Goal: Transaction & Acquisition: Purchase product/service

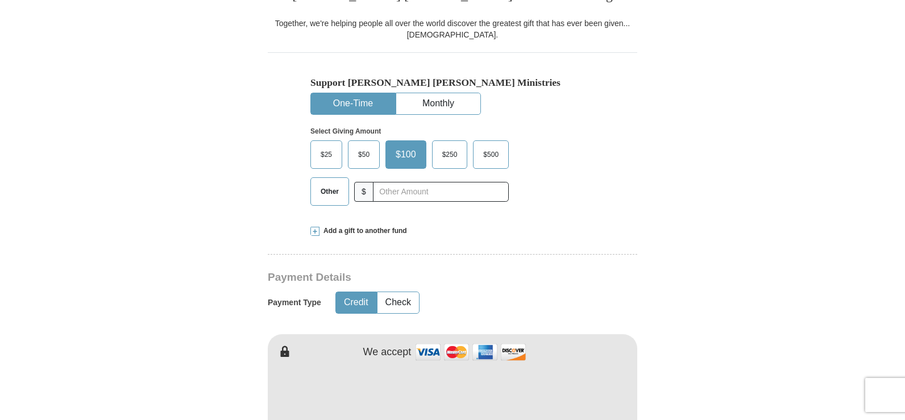
scroll to position [321, 0]
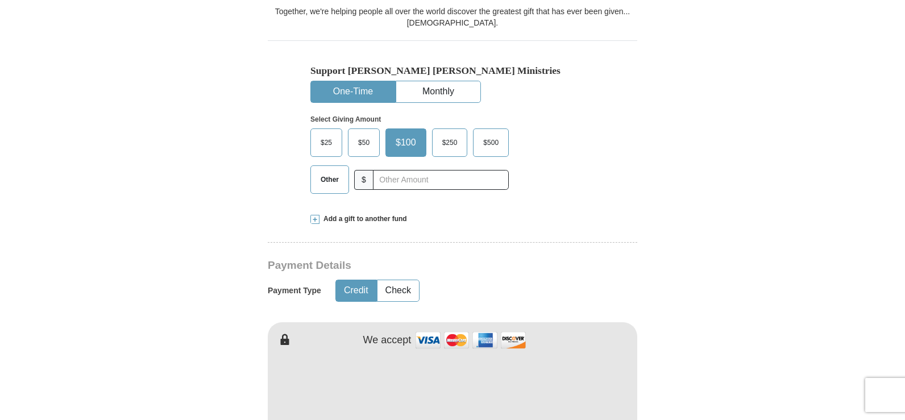
click at [317, 144] on span "$25" at bounding box center [326, 142] width 23 height 17
click at [0, 0] on input "$25" at bounding box center [0, 0] width 0 height 0
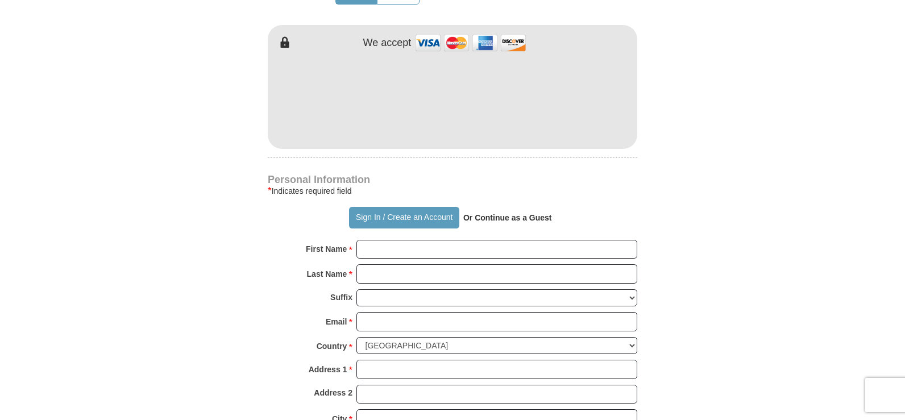
scroll to position [625, 0]
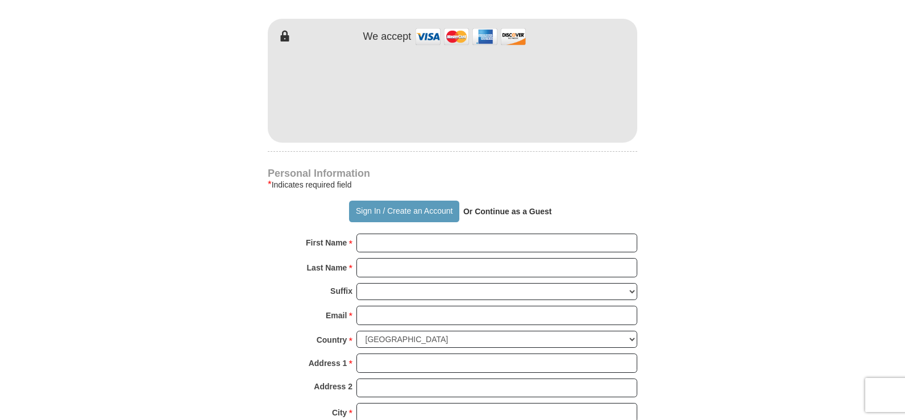
click at [641, 168] on form "Already have an account? Sign in for faster giving. Don't have an account? Crea…" at bounding box center [452, 118] width 648 height 1395
click at [393, 213] on button "Sign In / Create an Account" at bounding box center [404, 212] width 110 height 22
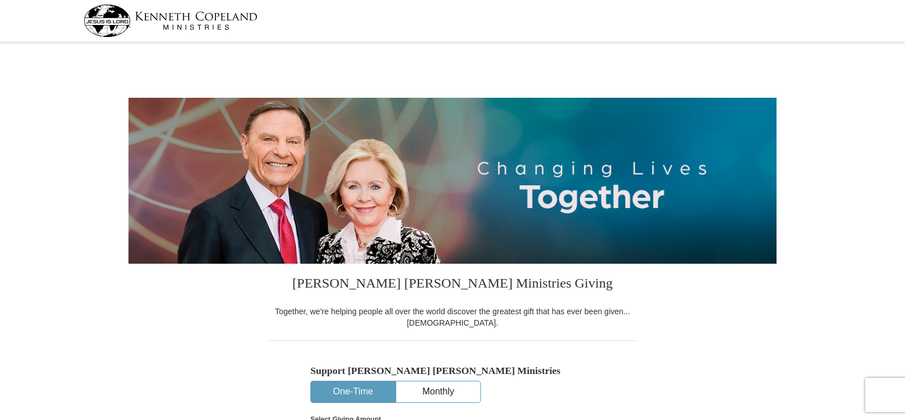
select select "MI"
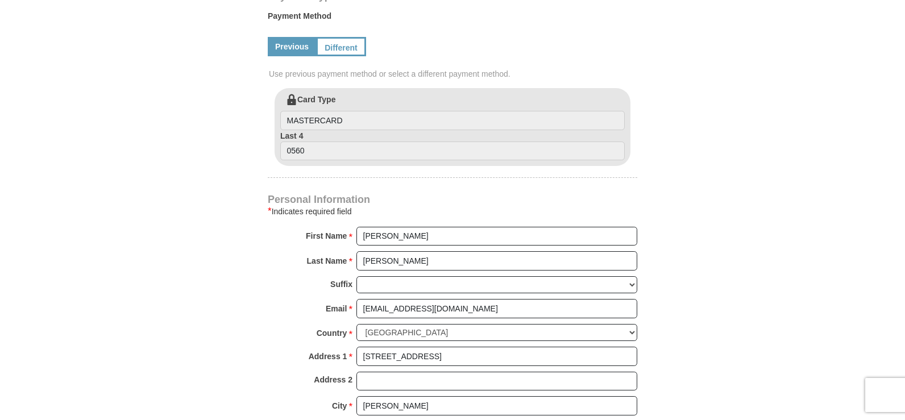
scroll to position [571, 0]
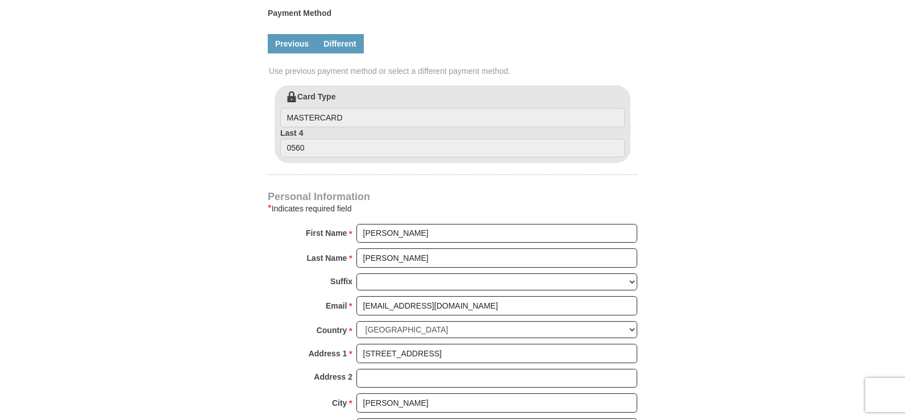
click at [349, 51] on link "Different" at bounding box center [340, 43] width 48 height 19
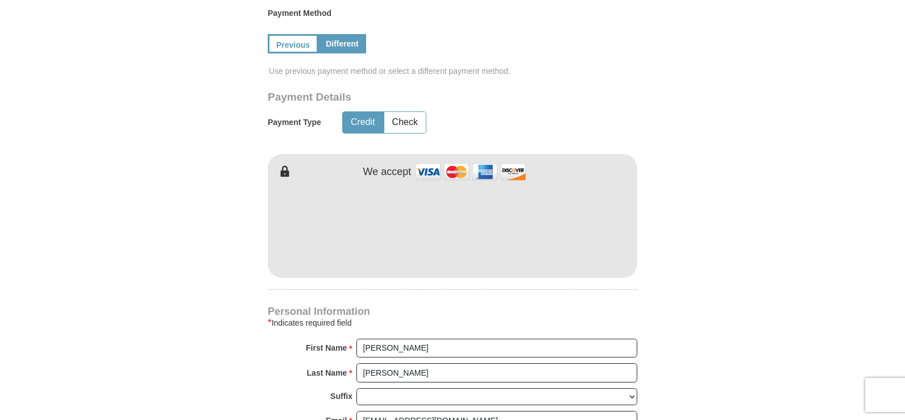
click at [731, 284] on form "[PERSON_NAME] [PERSON_NAME] Ministries Giving Together, we're helping people al…" at bounding box center [452, 145] width 648 height 1340
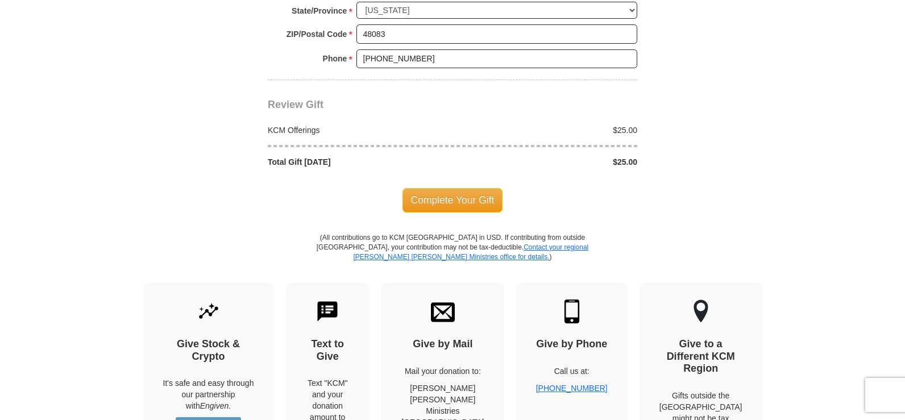
scroll to position [1116, 0]
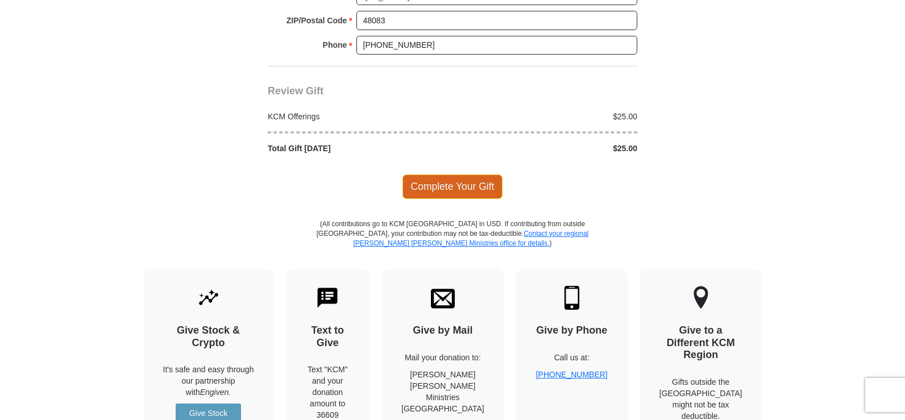
click at [479, 189] on span "Complete Your Gift" at bounding box center [453, 187] width 101 height 24
